Goal: Transaction & Acquisition: Obtain resource

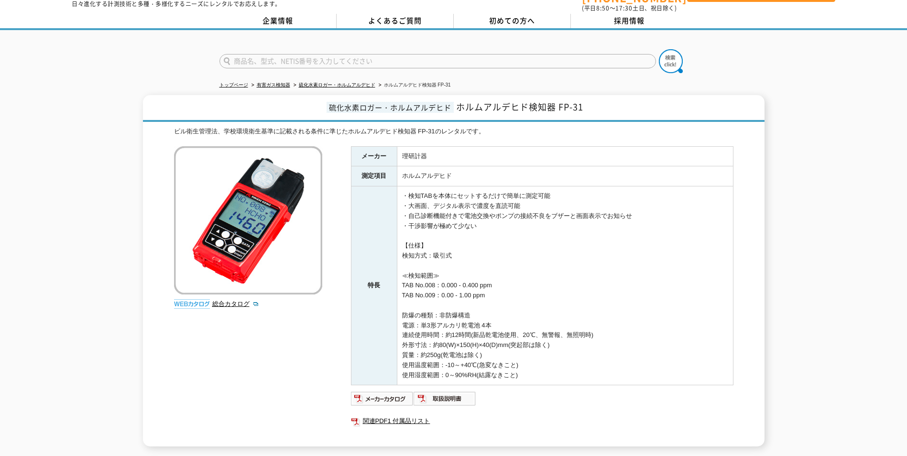
scroll to position [48, 0]
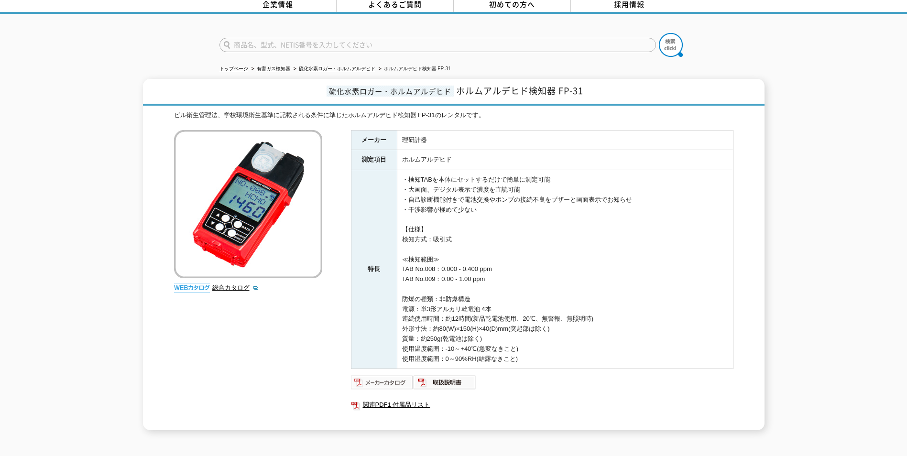
click at [392, 378] on img at bounding box center [382, 382] width 63 height 15
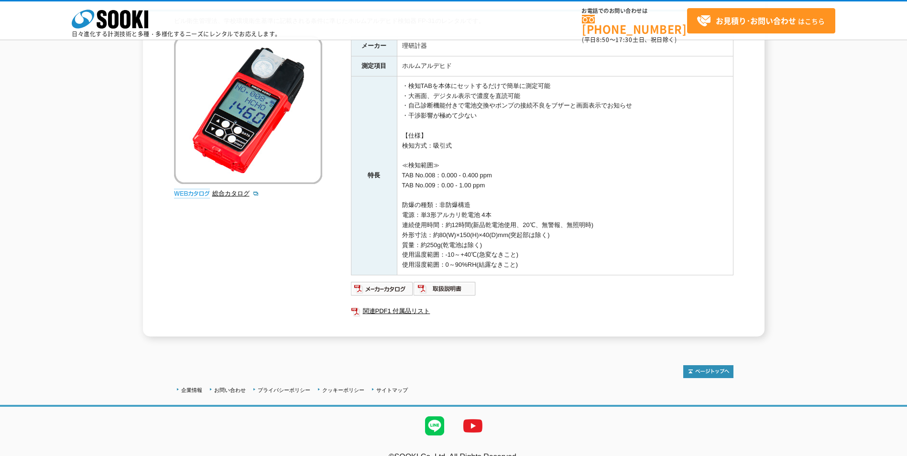
scroll to position [114, 0]
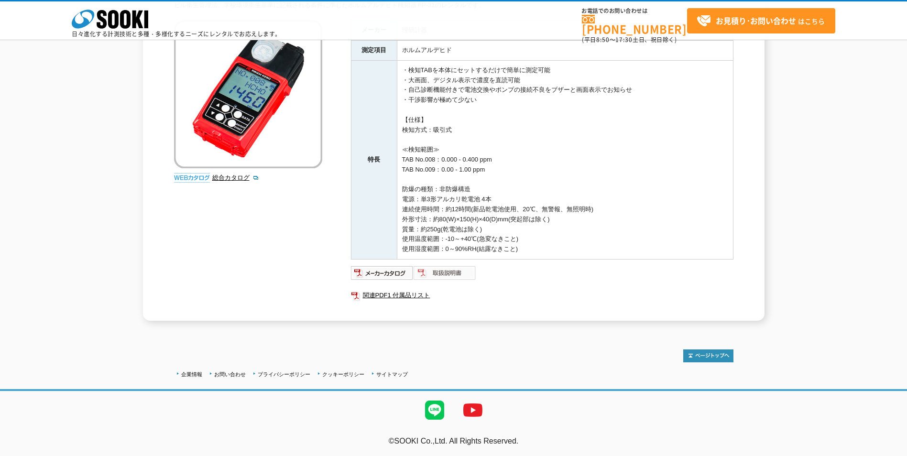
click at [449, 265] on img at bounding box center [445, 272] width 63 height 15
